Goal: Navigation & Orientation: Go to known website

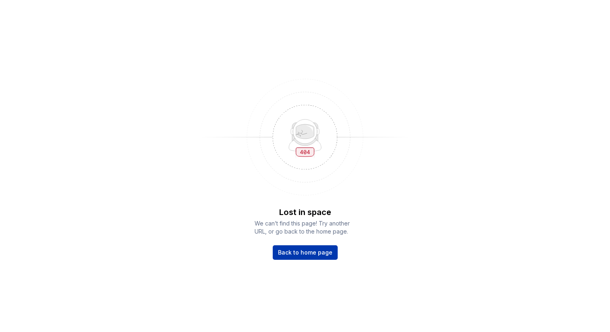
click at [312, 252] on span "Back to home page" at bounding box center [305, 252] width 54 height 8
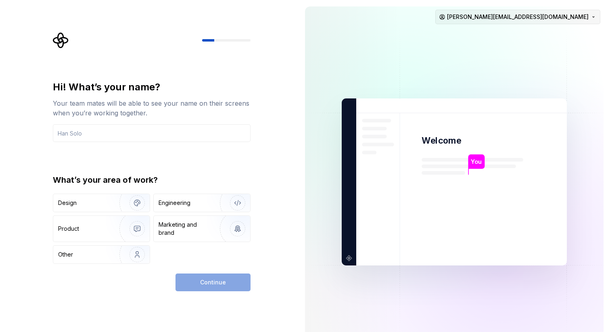
click at [568, 19] on html "Hi! What’s your name? Your team mates will be able to see your name on their sc…" at bounding box center [305, 166] width 610 height 332
click at [563, 31] on div "Sign out" at bounding box center [566, 34] width 77 height 8
